Goal: Information Seeking & Learning: Learn about a topic

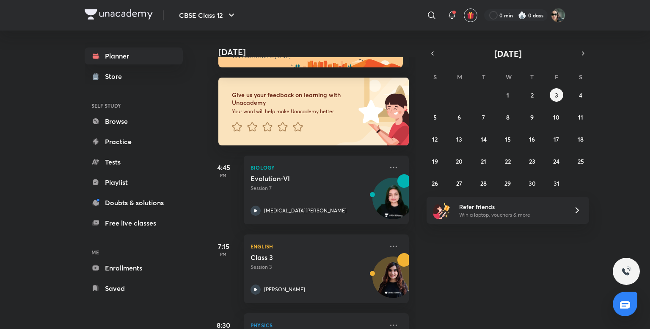
scroll to position [18, 0]
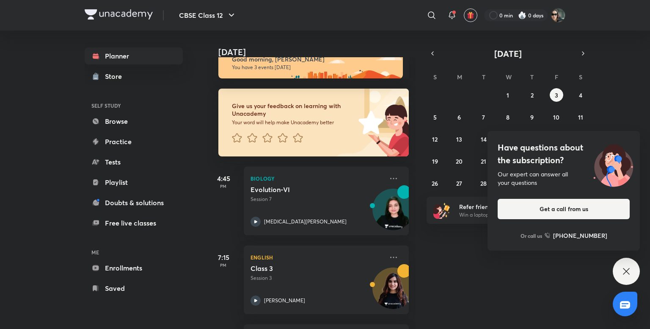
click at [525, 12] on img at bounding box center [522, 15] width 8 height 8
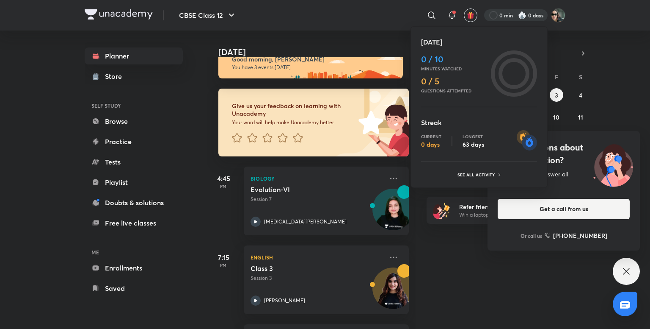
click at [628, 267] on div at bounding box center [325, 164] width 650 height 329
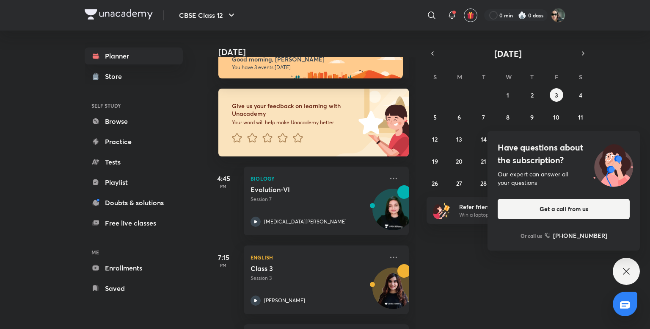
click at [628, 267] on icon at bounding box center [627, 271] width 10 height 10
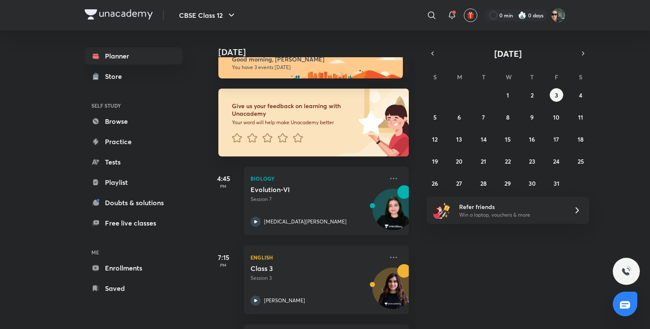
scroll to position [95, 0]
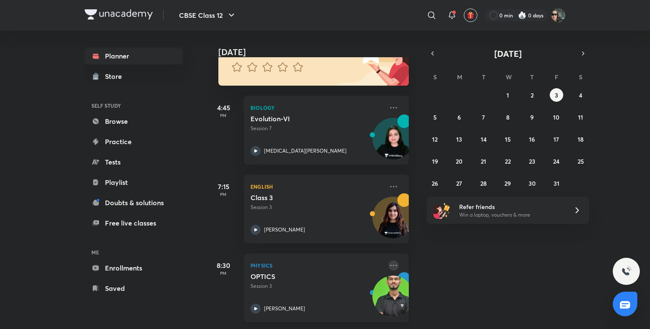
click at [389, 260] on icon at bounding box center [394, 265] width 10 height 10
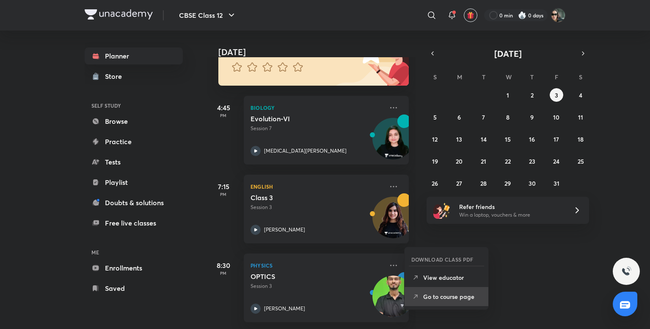
click at [451, 291] on li "Go to course page" at bounding box center [447, 296] width 84 height 19
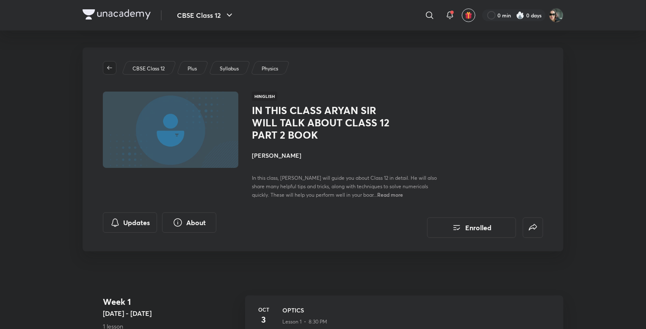
click at [106, 64] on icon "button" at bounding box center [109, 67] width 7 height 7
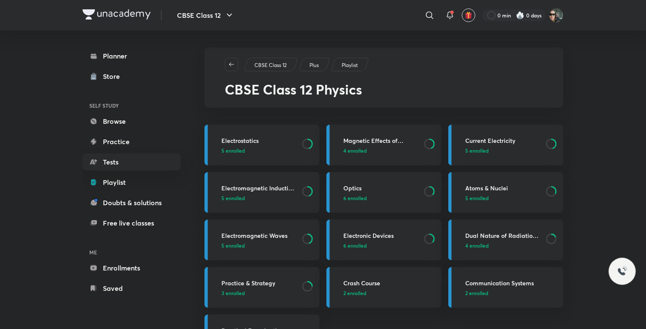
click at [120, 14] on img at bounding box center [117, 14] width 68 height 10
